Goal: Task Accomplishment & Management: Use online tool/utility

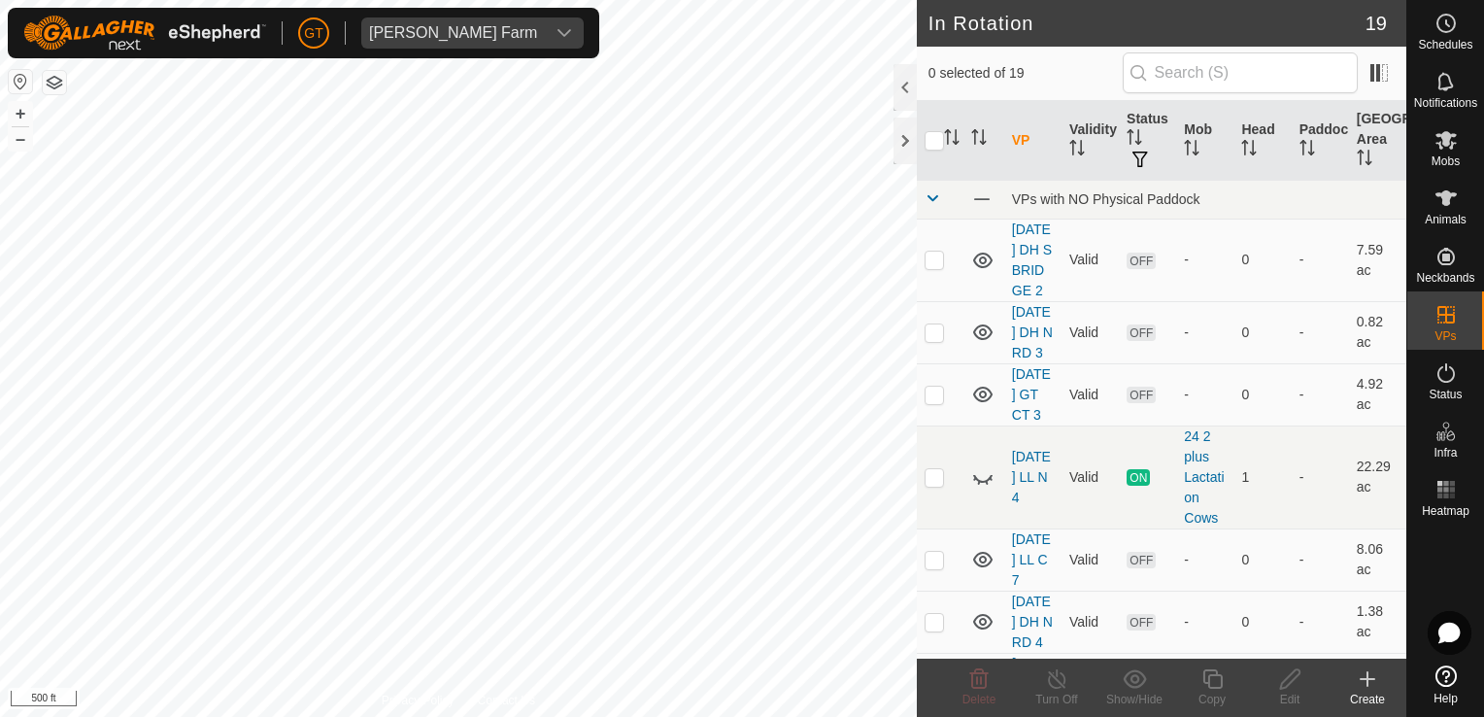
click at [206, 716] on html "[PERSON_NAME] Farm Schedules Notifications Mobs Animals Neckbands VPs Status In…" at bounding box center [742, 358] width 1484 height 717
checkbox input "true"
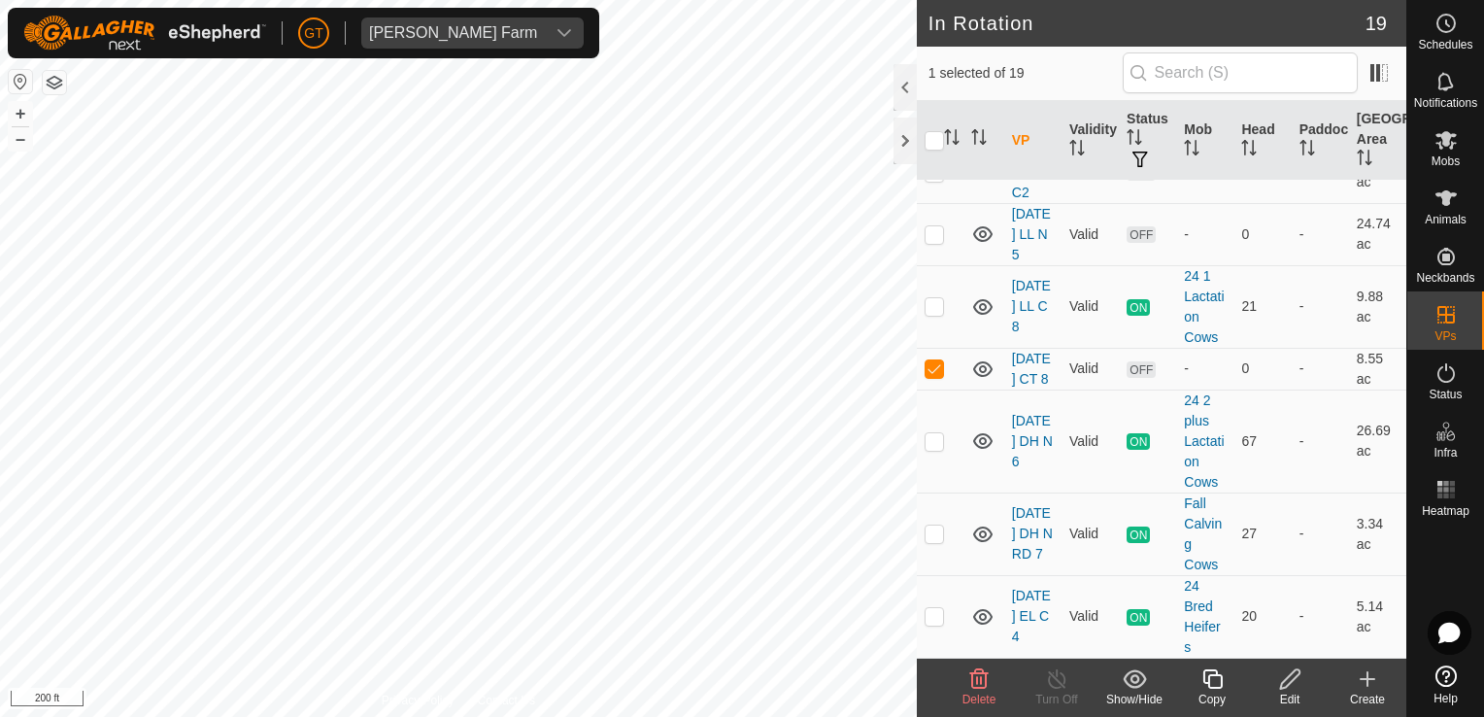
scroll to position [1069, 0]
click at [1442, 140] on icon at bounding box center [1446, 139] width 23 height 23
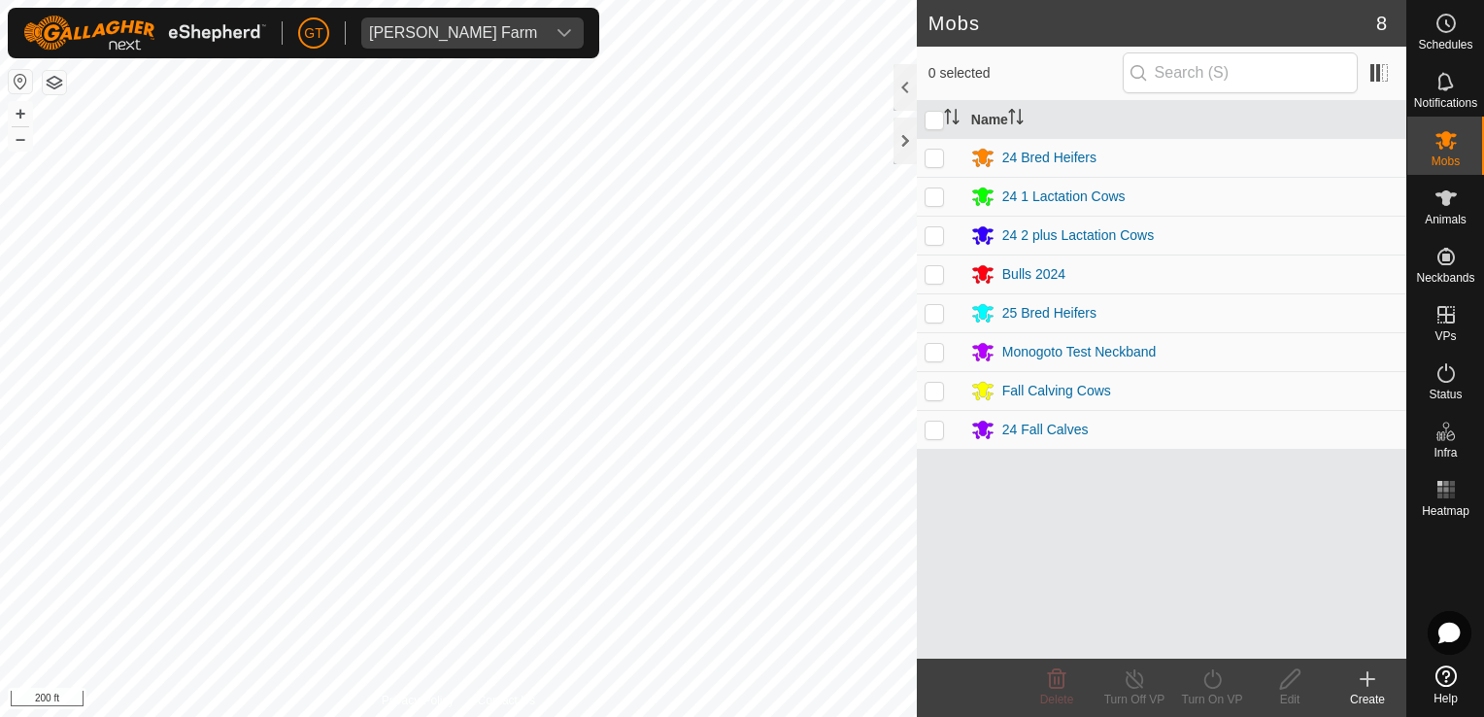
click at [931, 308] on p-checkbox at bounding box center [934, 313] width 19 height 16
checkbox input "true"
click at [1216, 672] on icon at bounding box center [1213, 678] width 24 height 23
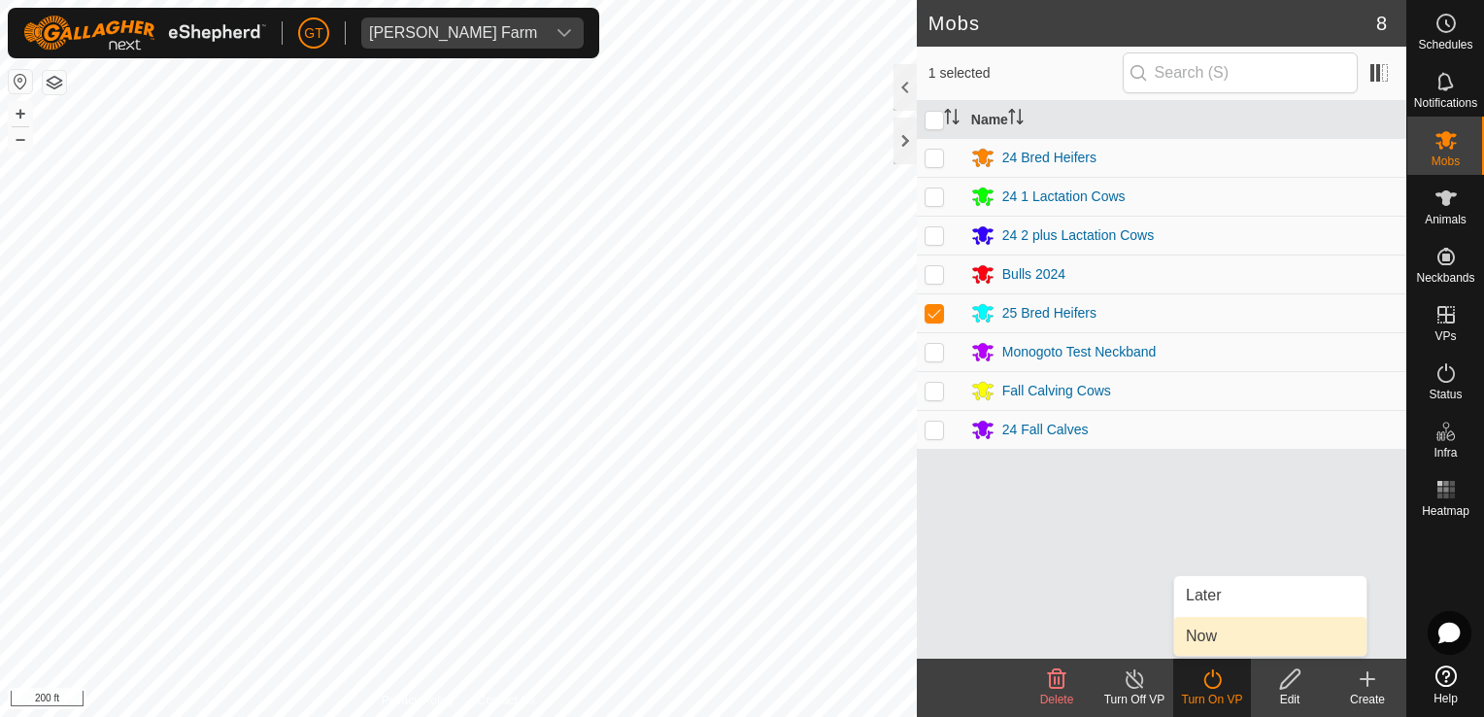
click at [1215, 635] on link "Now" at bounding box center [1271, 636] width 192 height 39
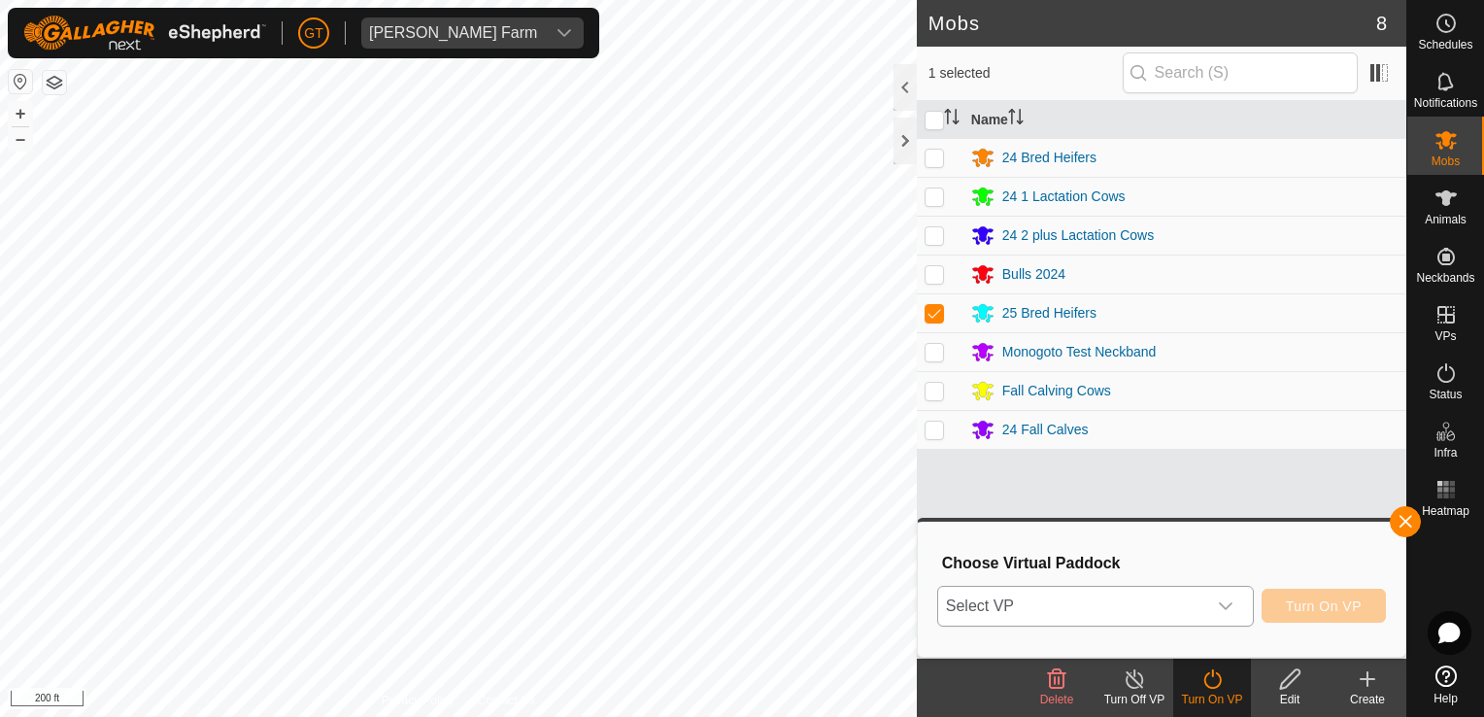
click at [1234, 600] on icon "dropdown trigger" at bounding box center [1226, 606] width 16 height 16
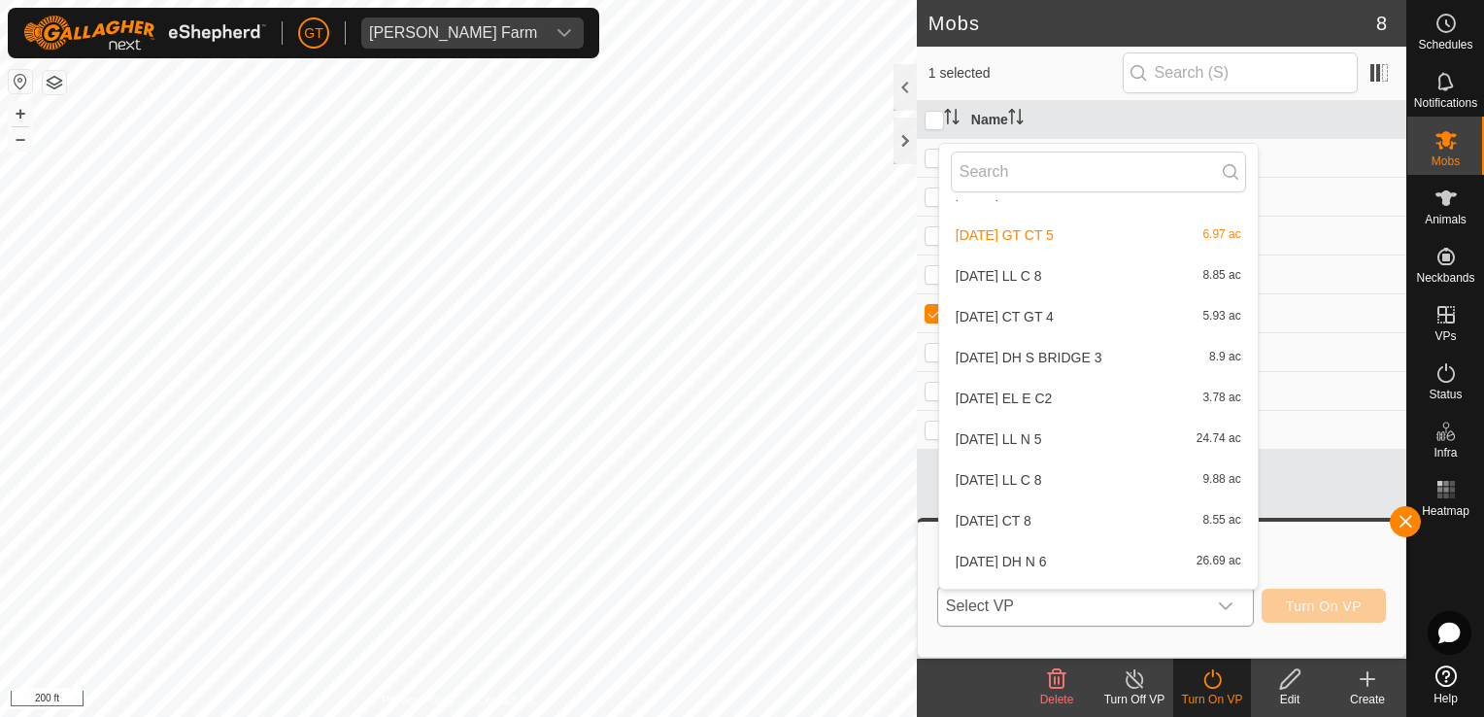
scroll to position [429, 0]
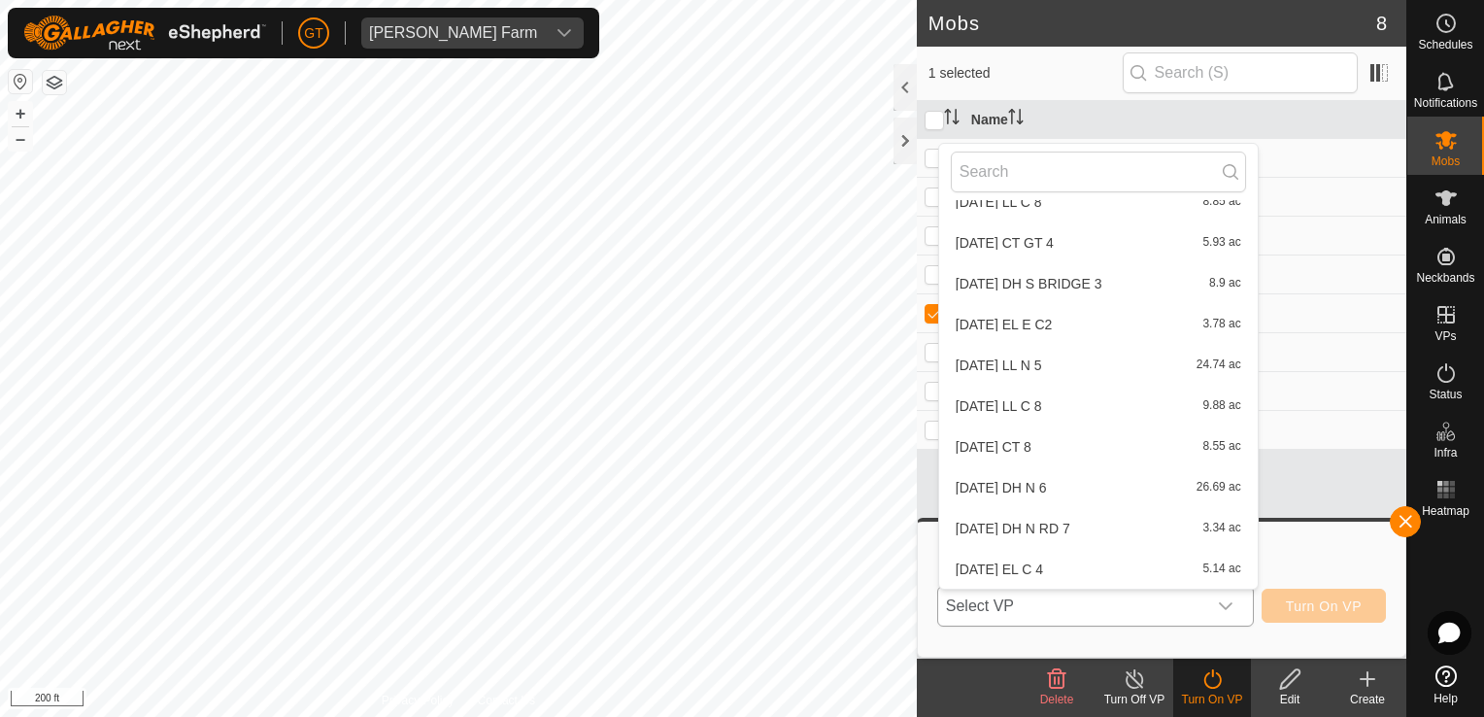
click at [1084, 441] on li "[DATE] CT 8 8.55 ac" at bounding box center [1098, 446] width 319 height 39
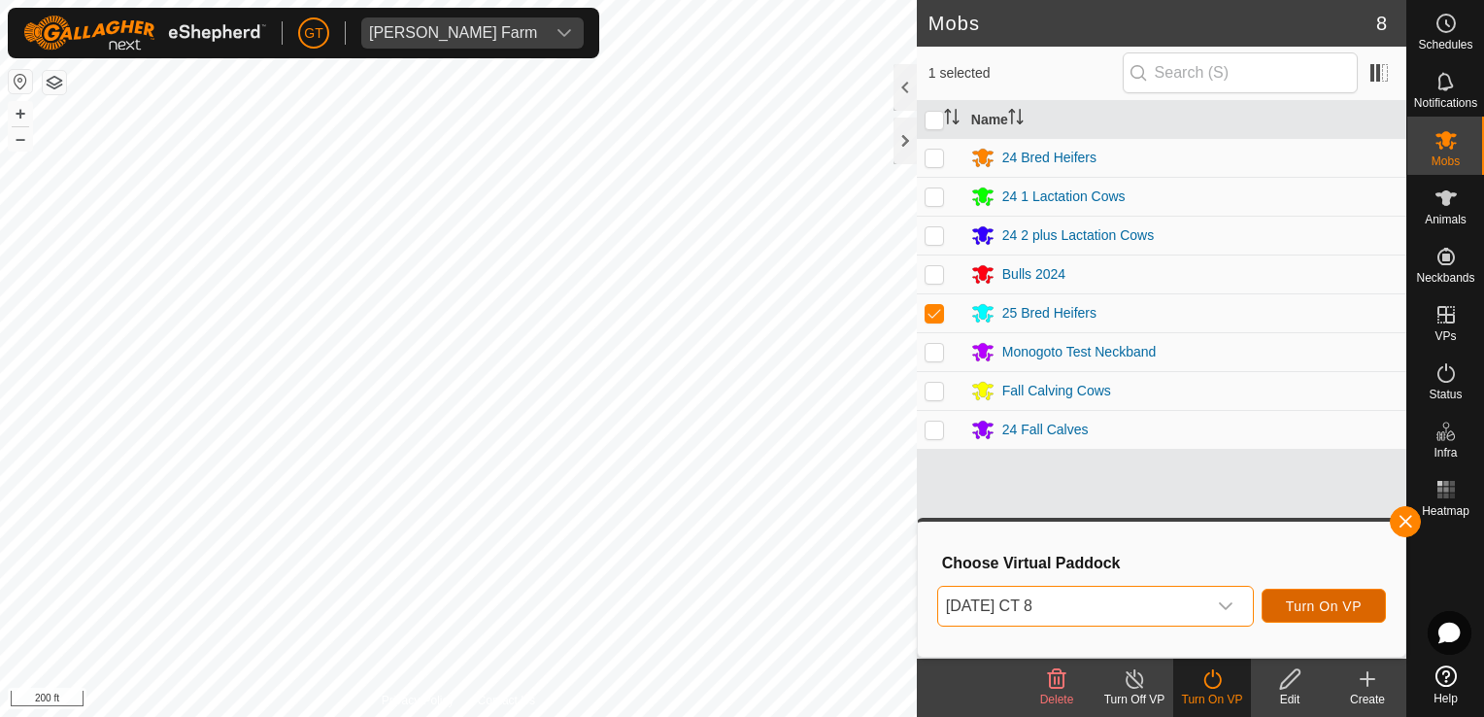
click at [1314, 614] on button "Turn On VP" at bounding box center [1324, 606] width 124 height 34
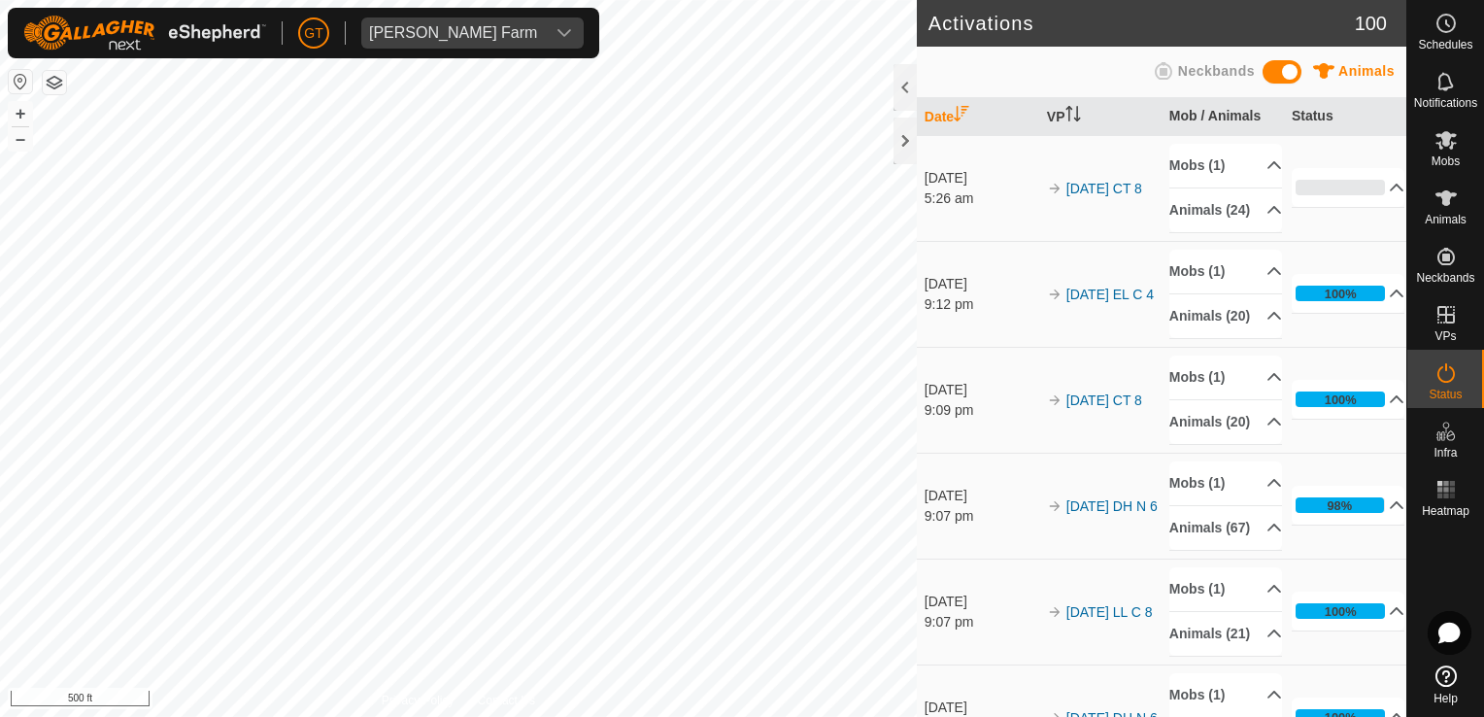
click at [1004, 716] on html "[PERSON_NAME] Farm Schedules Notifications Mobs Animals Neckbands VPs Status In…" at bounding box center [742, 358] width 1484 height 717
click at [344, 716] on html "[PERSON_NAME] Farm Schedules Notifications Mobs Animals Neckbands VPs Status In…" at bounding box center [742, 358] width 1484 height 717
click at [514, 716] on html "[PERSON_NAME] Farm Schedules Notifications Mobs Animals Neckbands VPs Status In…" at bounding box center [742, 358] width 1484 height 717
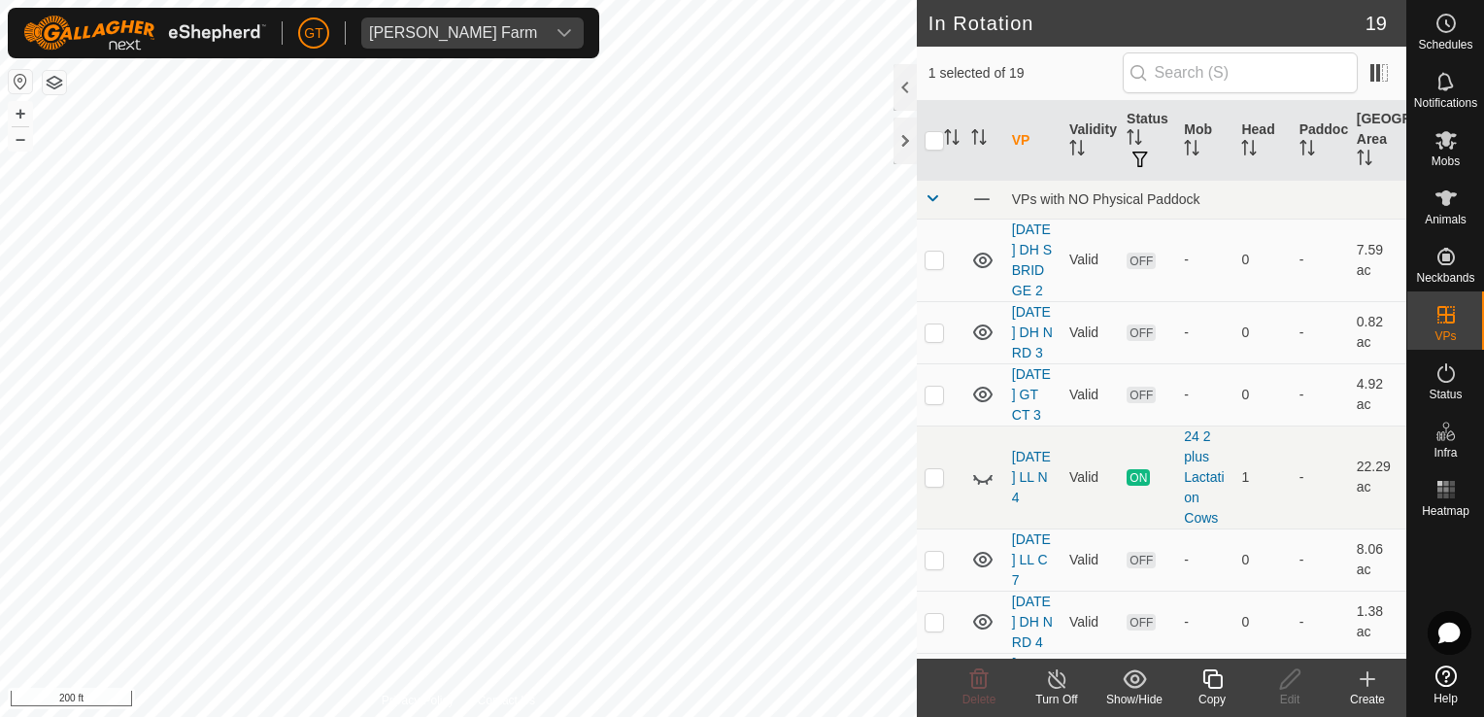
click at [1217, 675] on icon at bounding box center [1212, 678] width 19 height 19
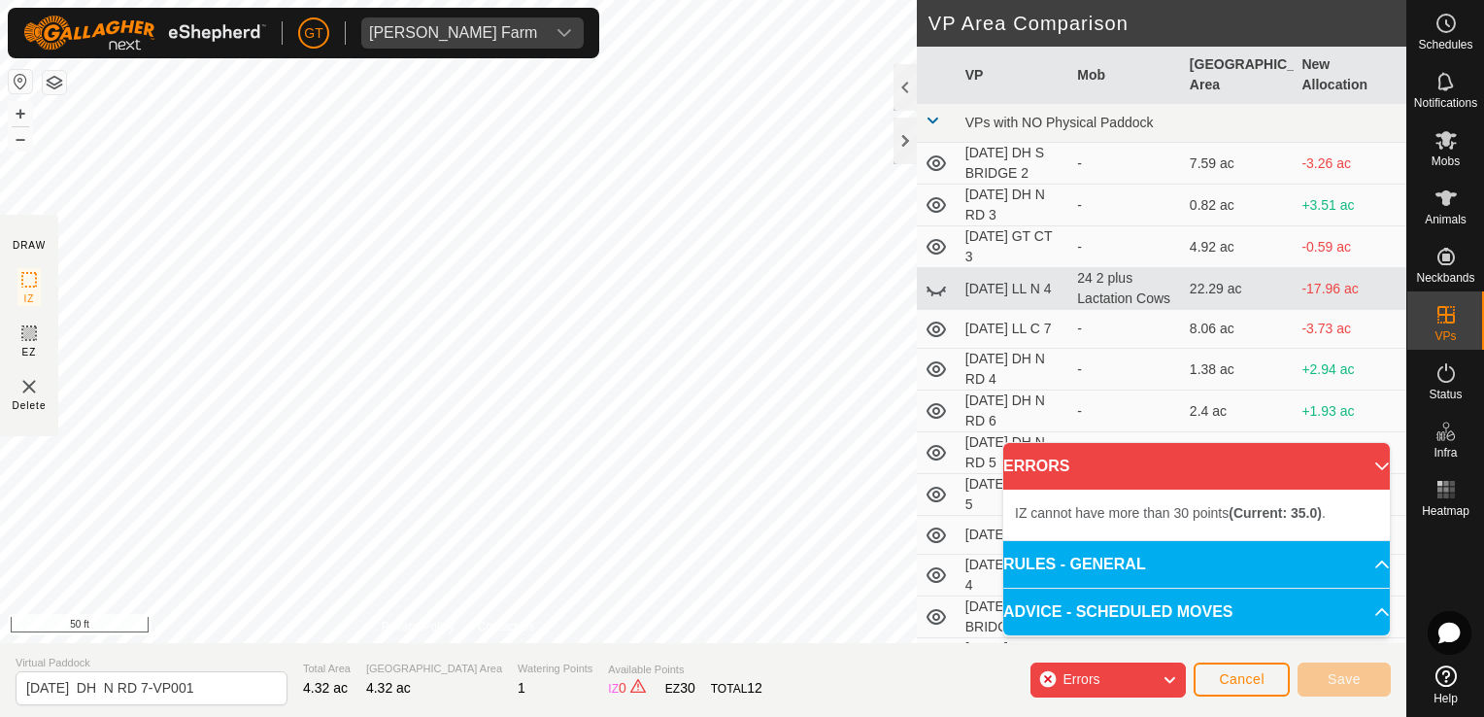
click at [246, 0] on html "[PERSON_NAME] Farm Schedules Notifications Mobs Animals Neckbands VPs Status In…" at bounding box center [742, 358] width 1484 height 717
click at [1191, 68] on div "DRAW IZ EZ Delete Privacy Policy Contact Us IZ interior angle must be larger th…" at bounding box center [703, 321] width 1407 height 643
click at [392, 622] on div "Privacy Policy Contact Us IZ interior angle must be larger than 80° (Current: 7…" at bounding box center [458, 321] width 917 height 643
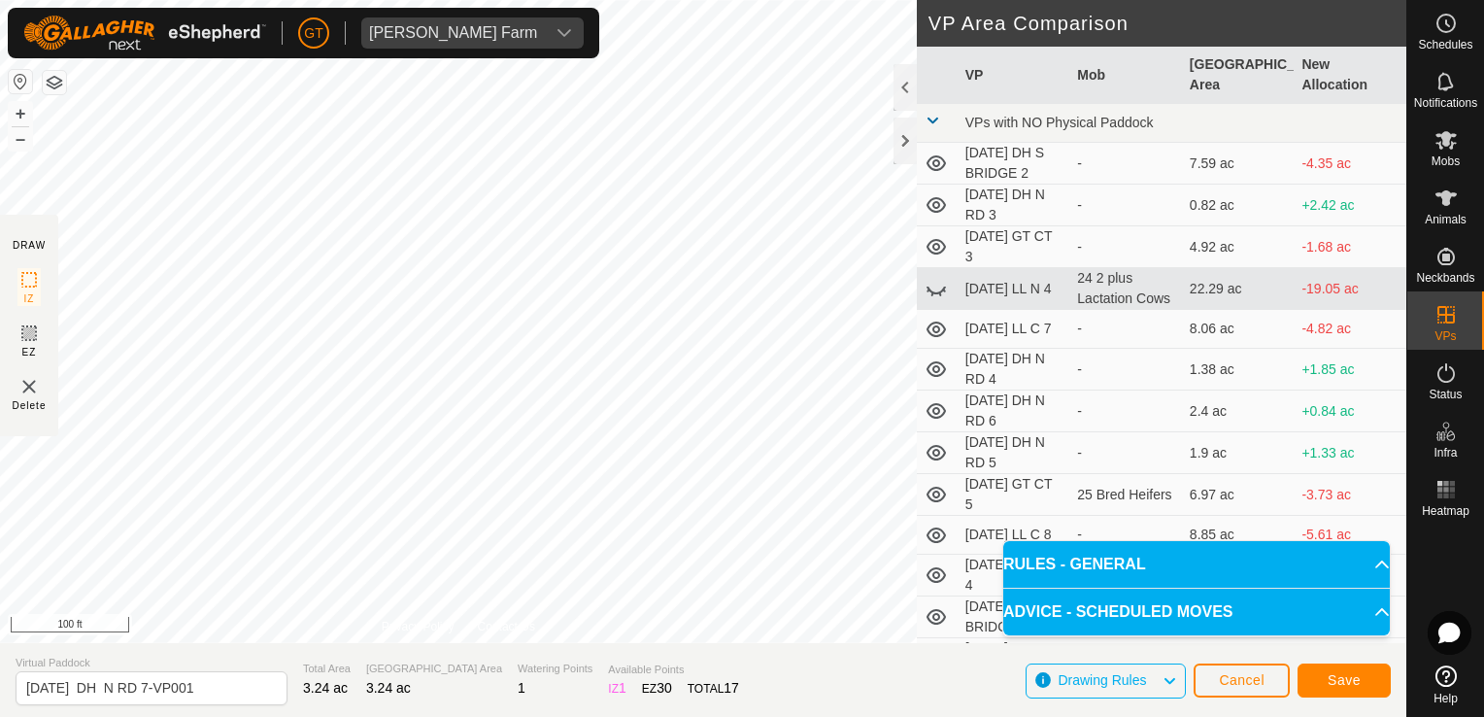
click at [940, 402] on div "DRAW IZ EZ Delete Privacy Policy Contact Us IZ interior angle must be larger th…" at bounding box center [703, 321] width 1407 height 643
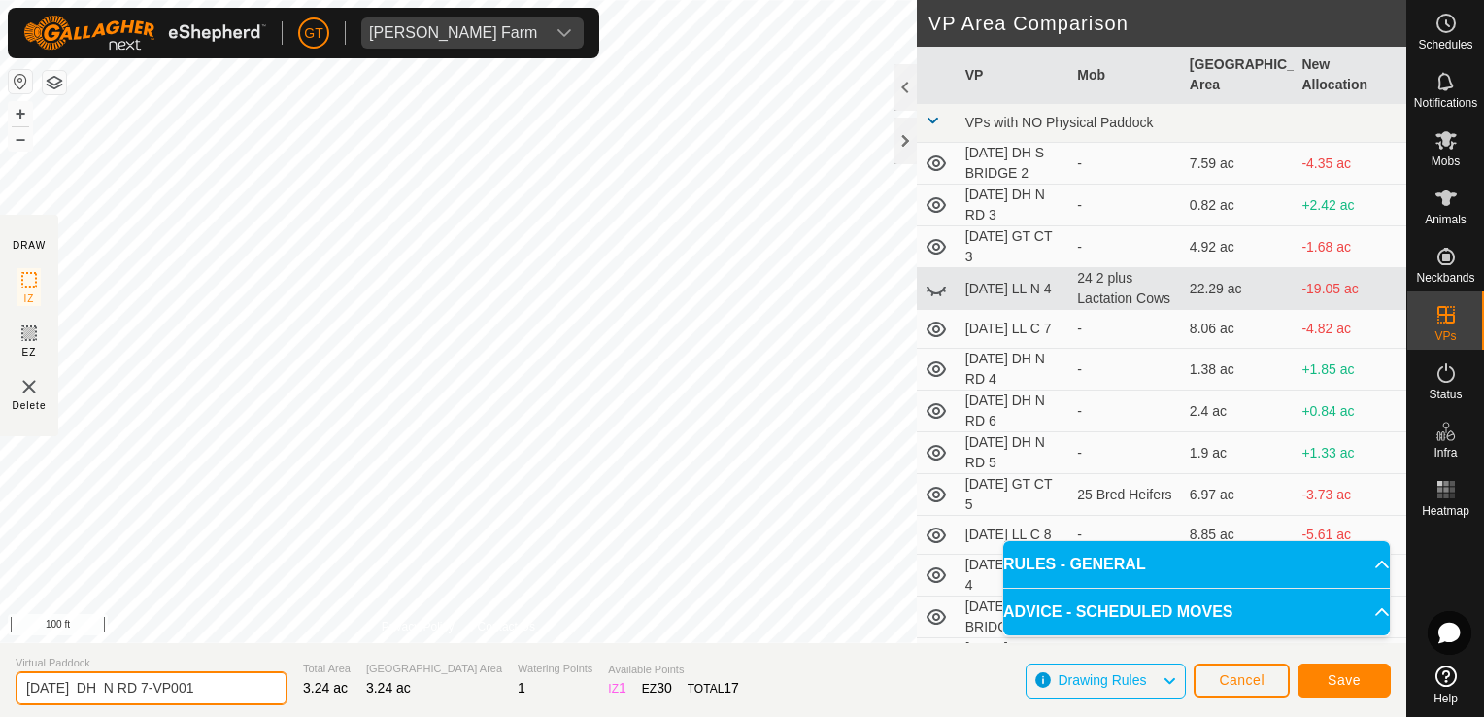
click at [241, 690] on input "[DATE] DH N RD 7-VP001" at bounding box center [152, 688] width 272 height 34
click at [187, 689] on input "[DATE] D" at bounding box center [152, 688] width 272 height 34
type input "[DATE] DH N RD 9"
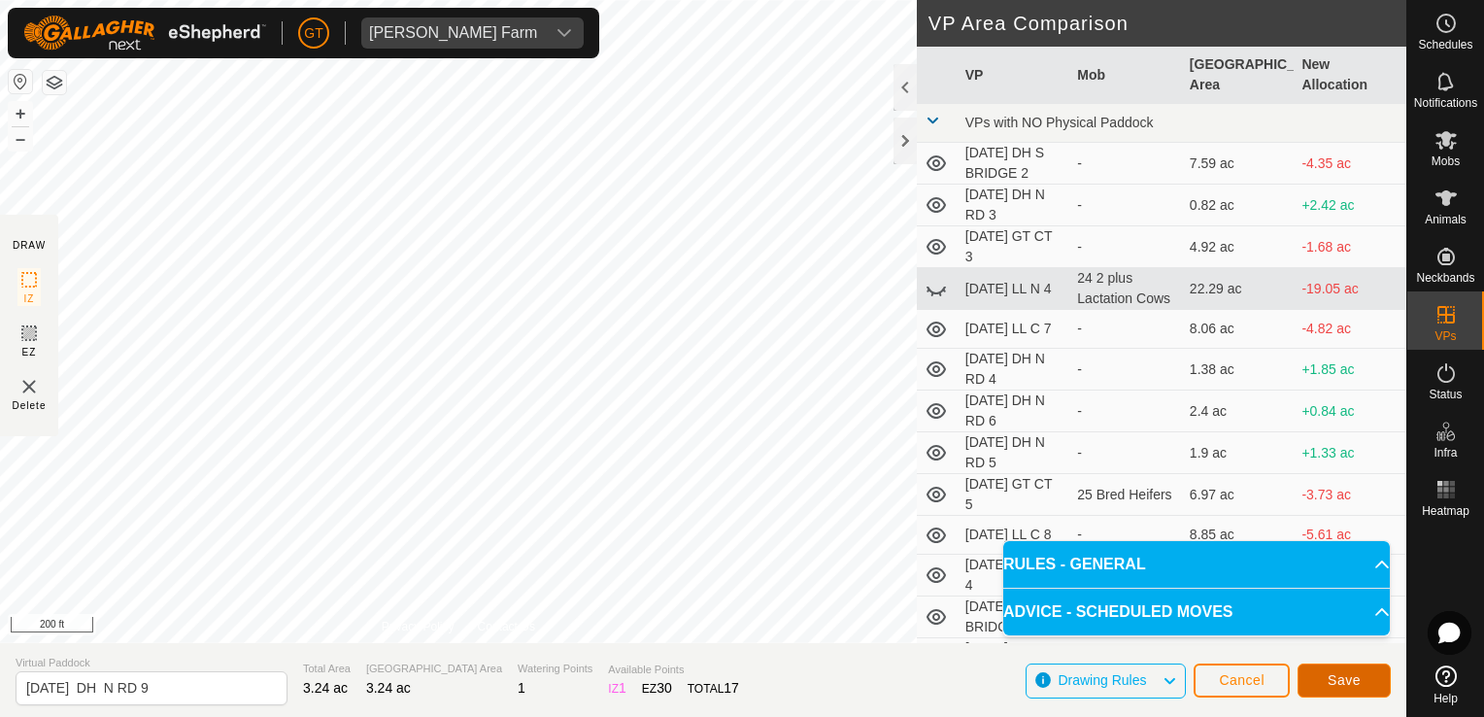
click at [1332, 682] on span "Save" at bounding box center [1344, 680] width 33 height 16
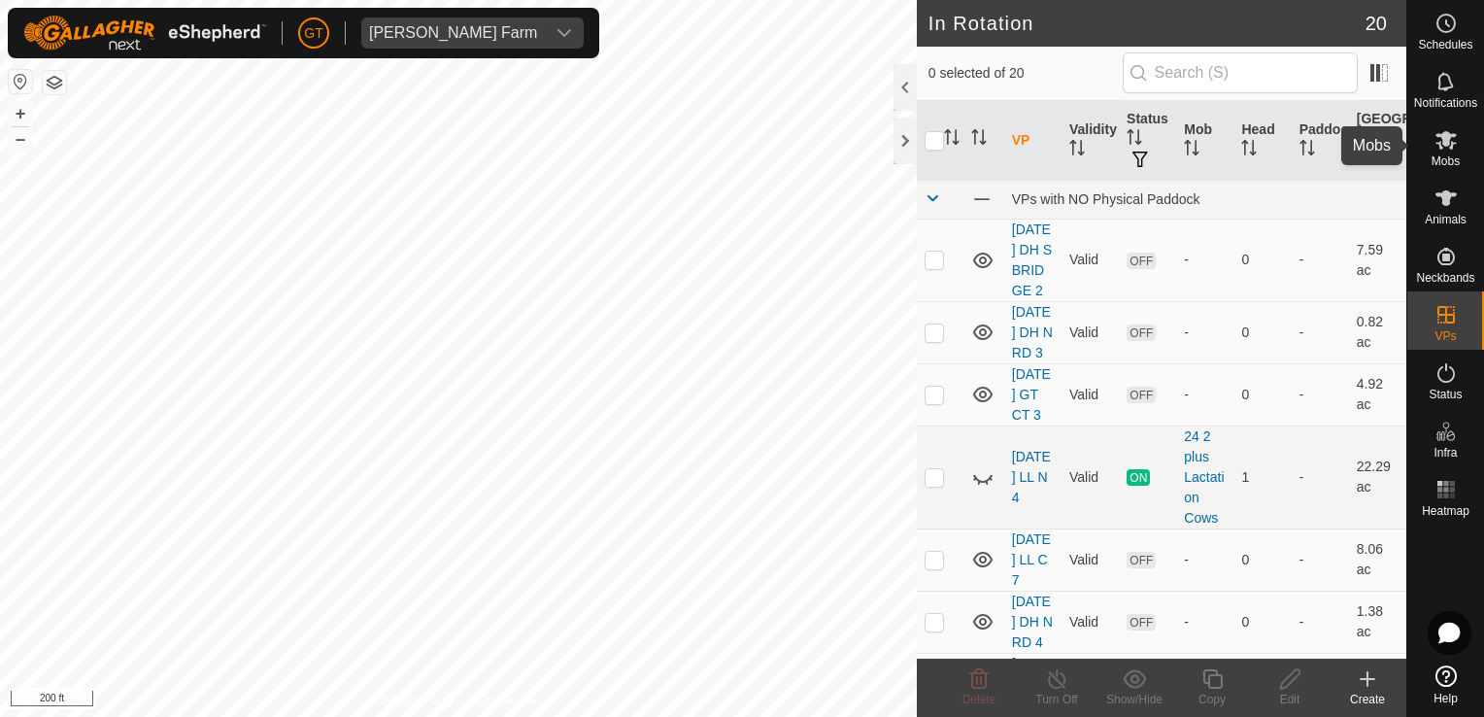
click at [1450, 143] on icon at bounding box center [1446, 140] width 21 height 18
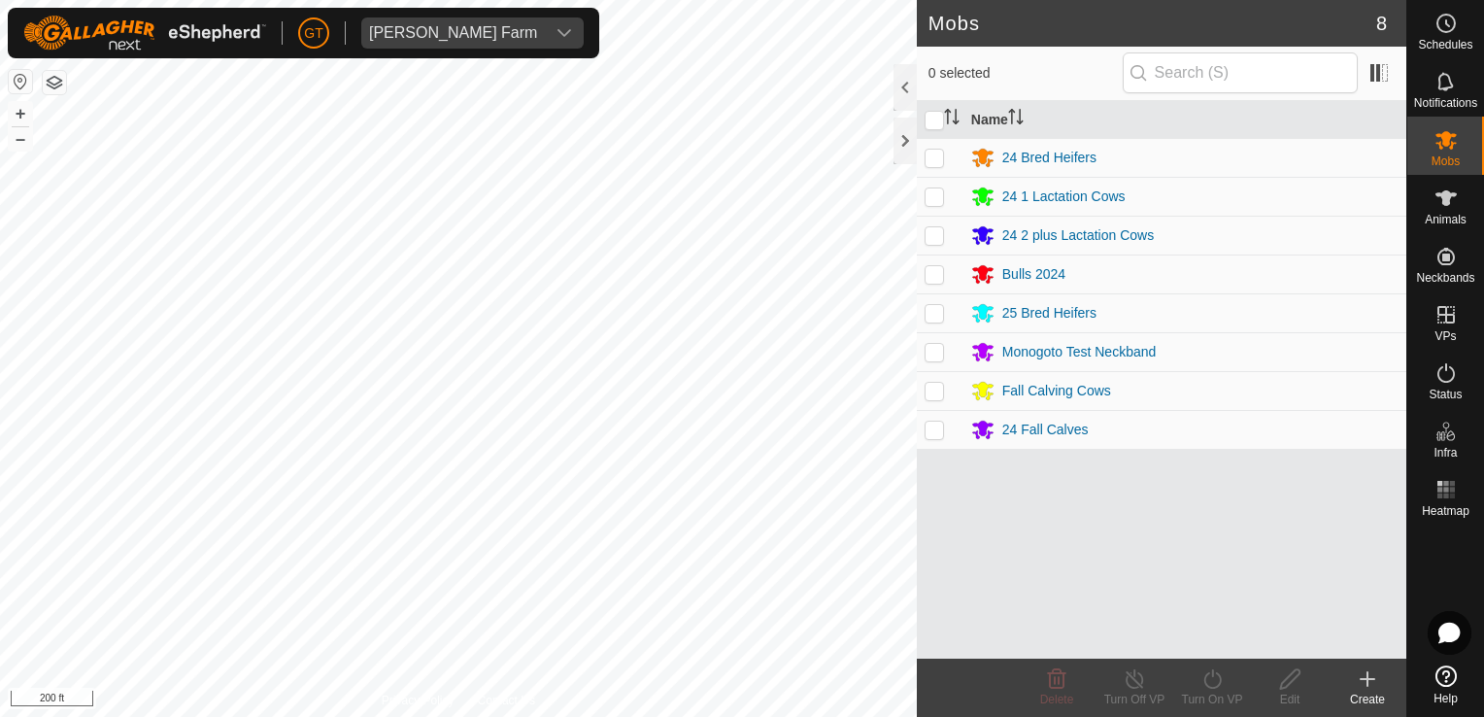
click at [933, 396] on p-checkbox at bounding box center [934, 391] width 19 height 16
checkbox input "true"
click at [1208, 674] on icon at bounding box center [1212, 678] width 17 height 19
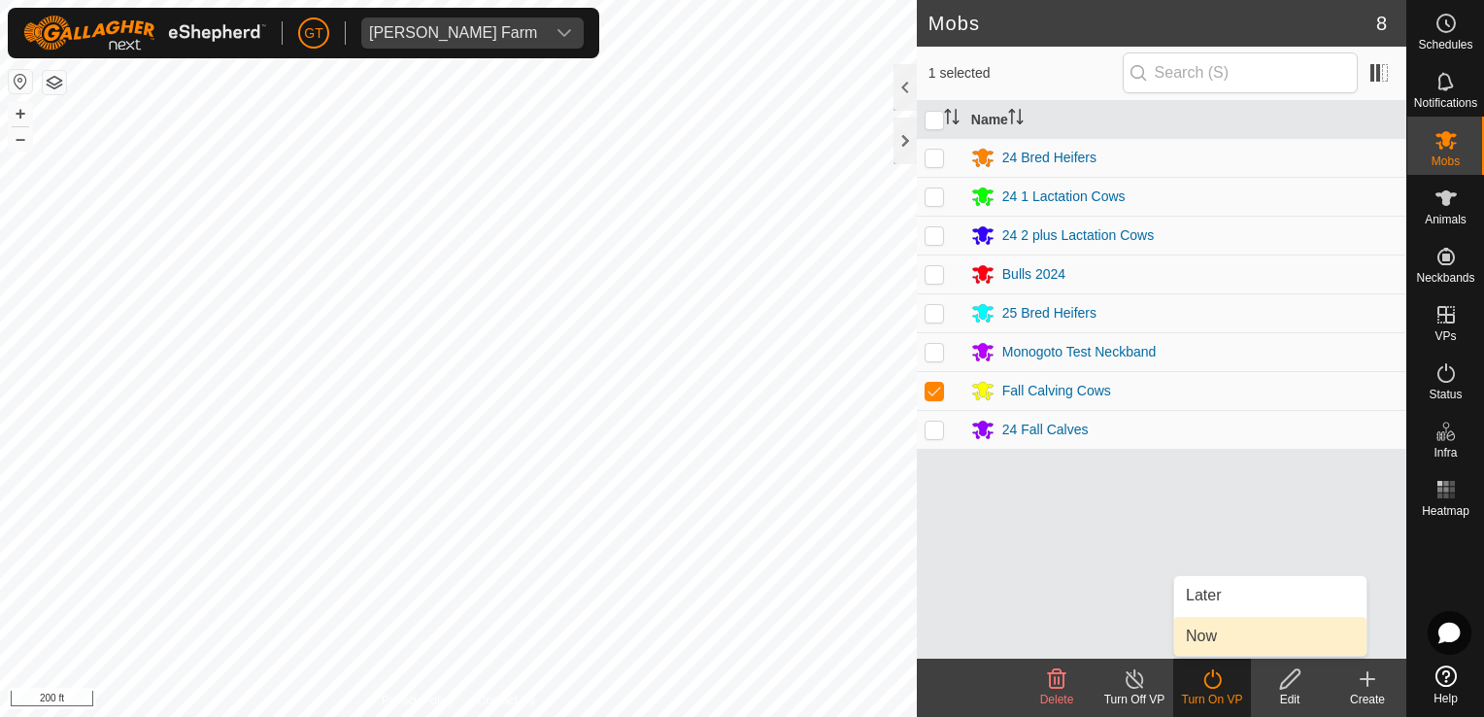
click at [1211, 645] on link "Now" at bounding box center [1271, 636] width 192 height 39
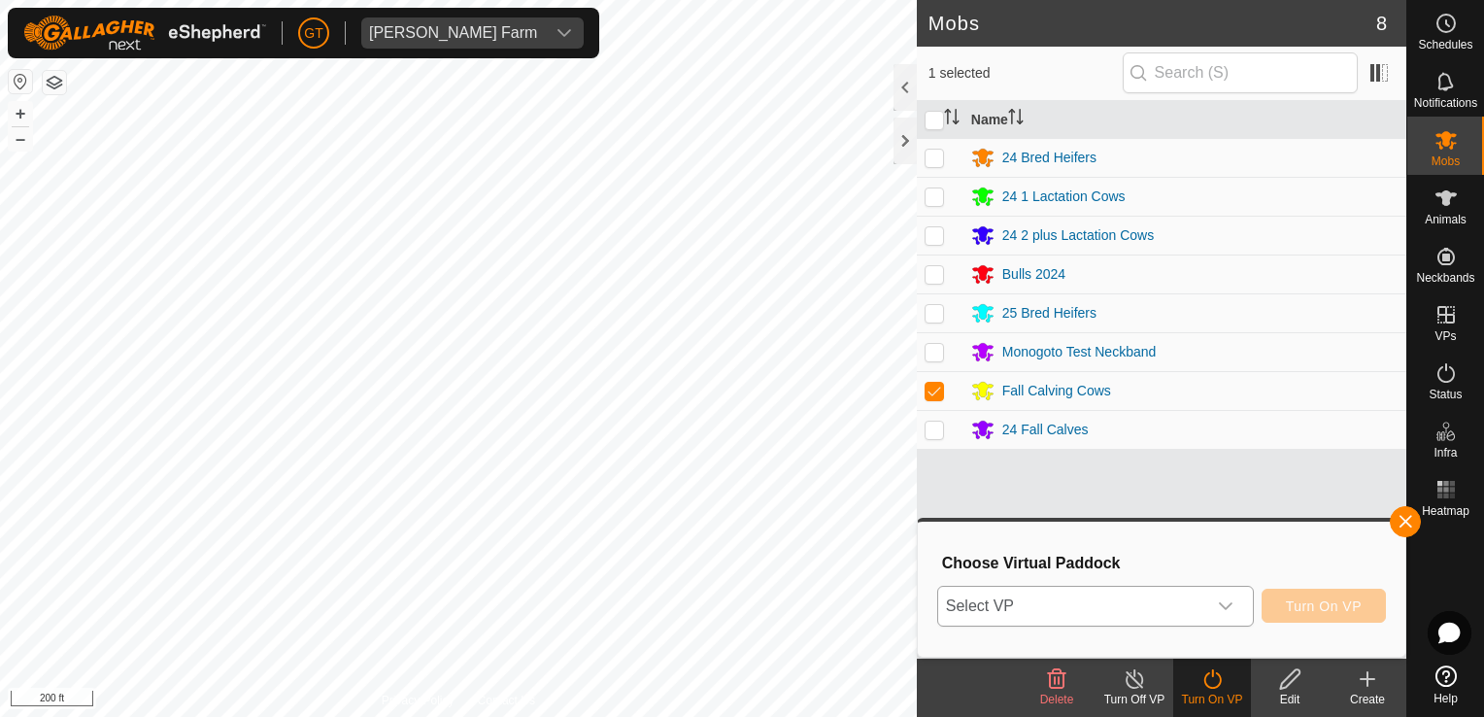
click at [1234, 612] on icon "dropdown trigger" at bounding box center [1226, 606] width 16 height 16
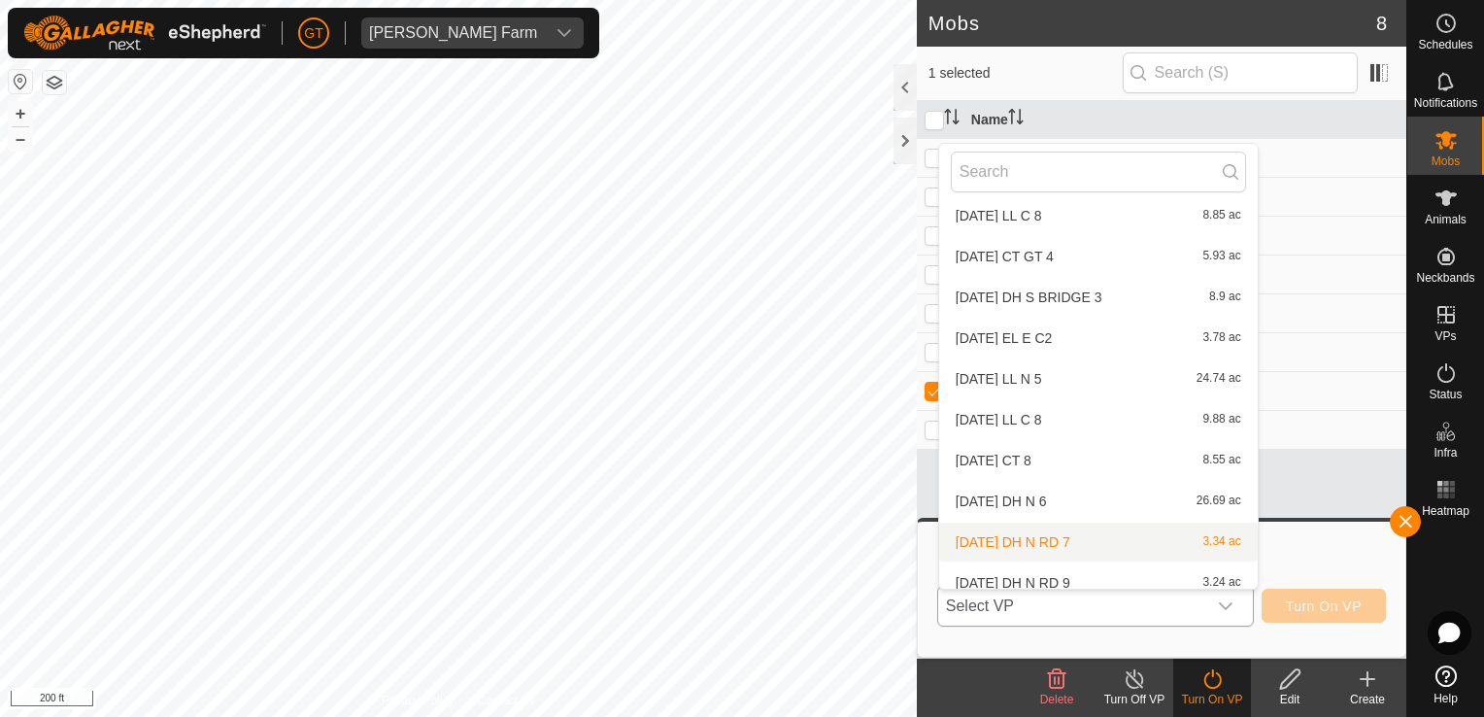
scroll to position [470, 0]
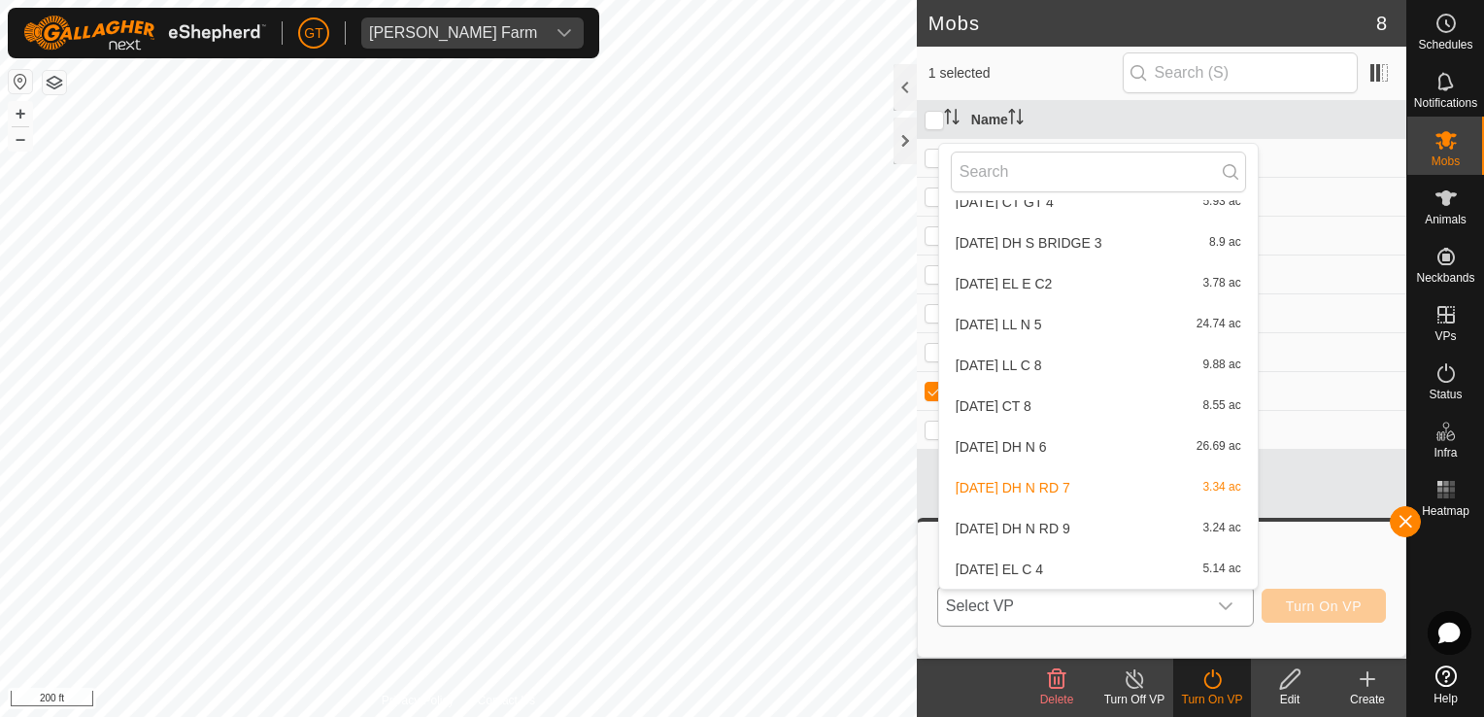
click at [1147, 530] on li "[DATE] DH N RD 9 3.24 ac" at bounding box center [1098, 528] width 319 height 39
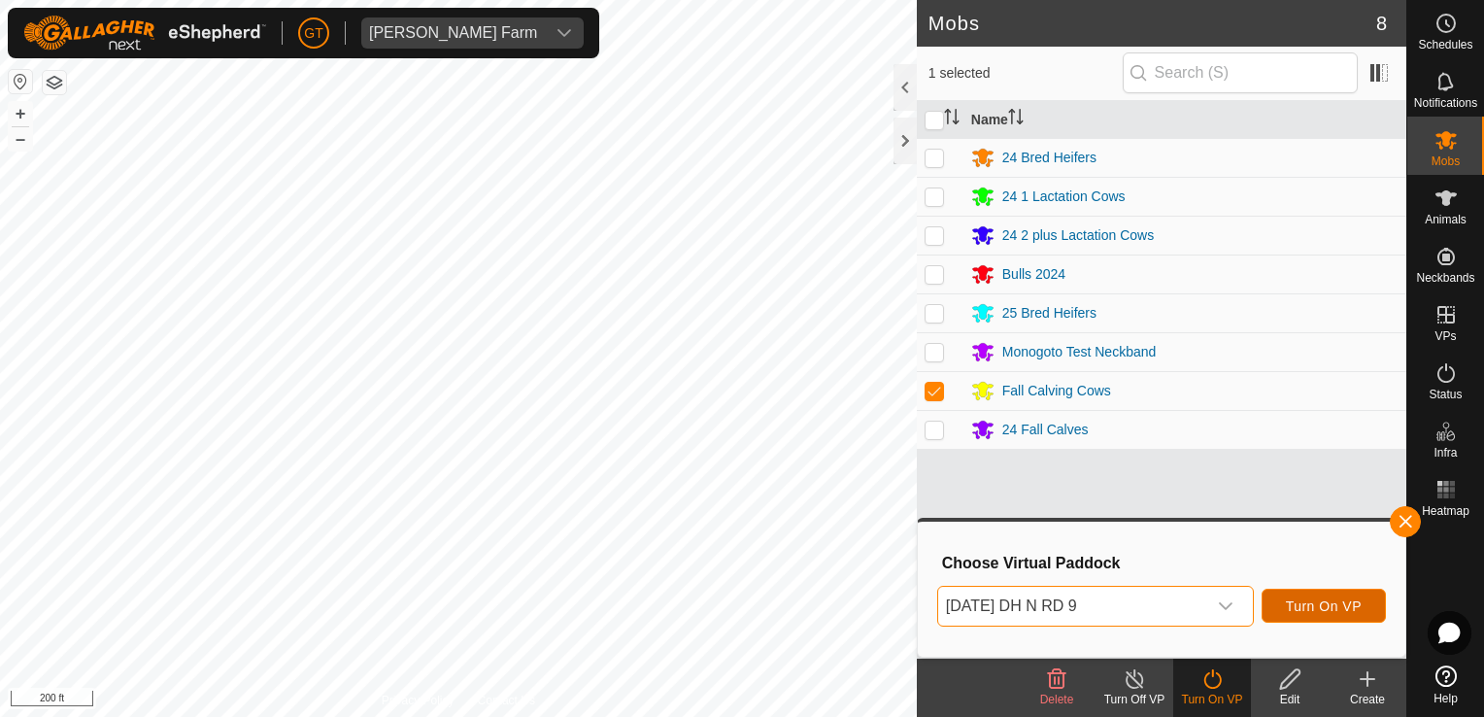
click at [1328, 609] on span "Turn On VP" at bounding box center [1324, 606] width 76 height 16
